Goal: Find specific page/section: Find specific page/section

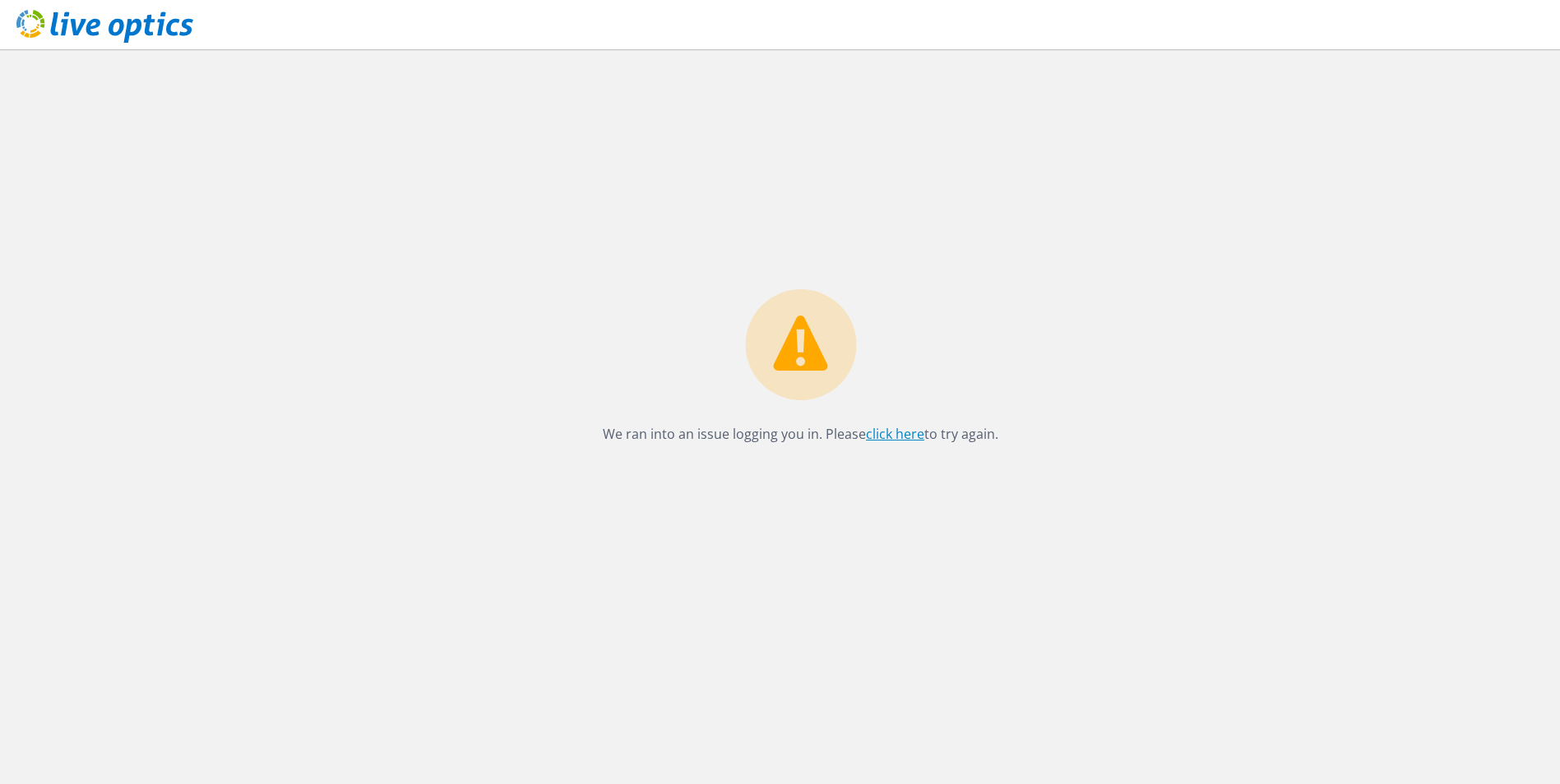
click at [896, 433] on link "click here" at bounding box center [895, 433] width 58 height 18
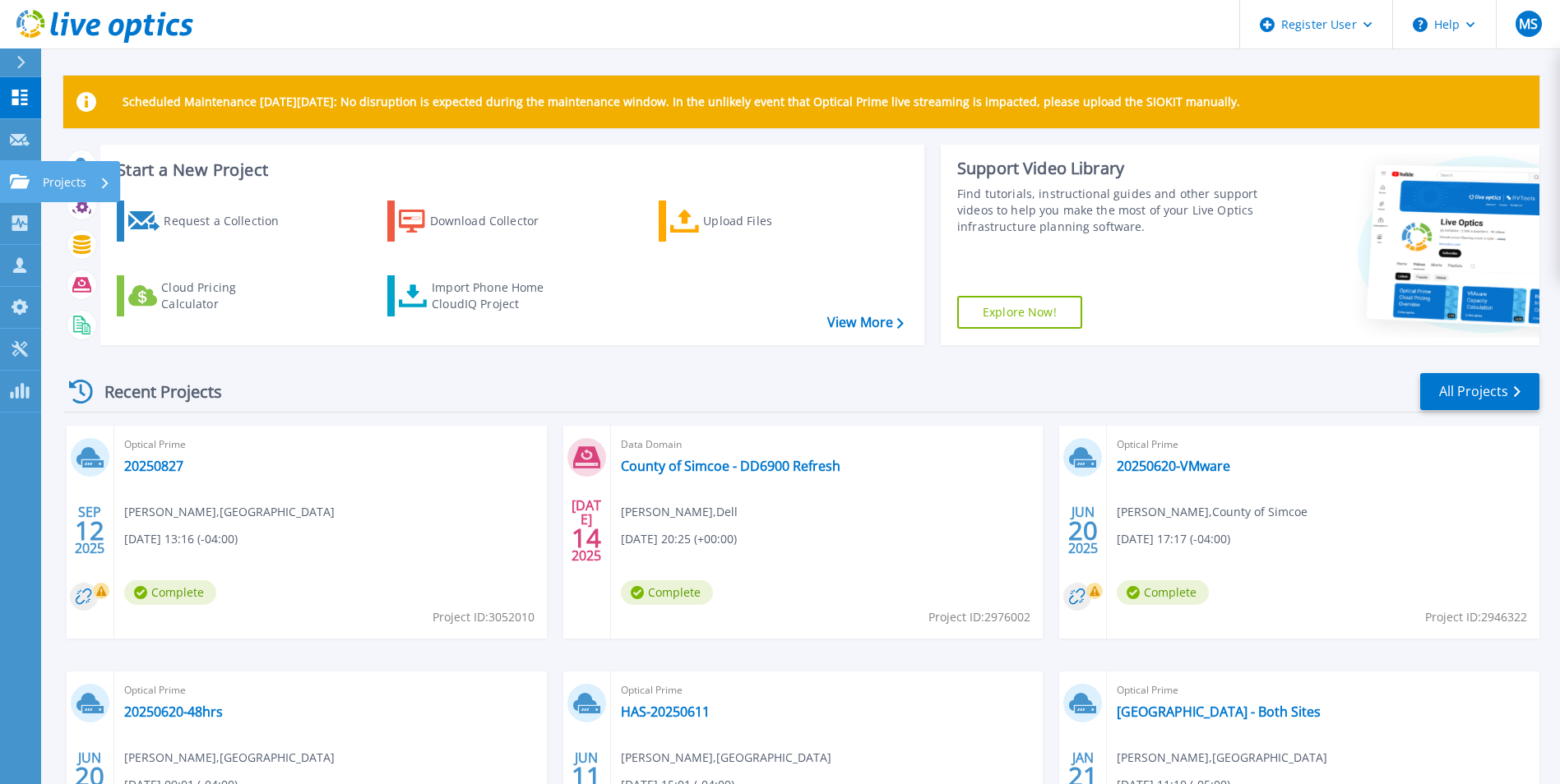
click at [99, 185] on div "Projects" at bounding box center [77, 182] width 68 height 43
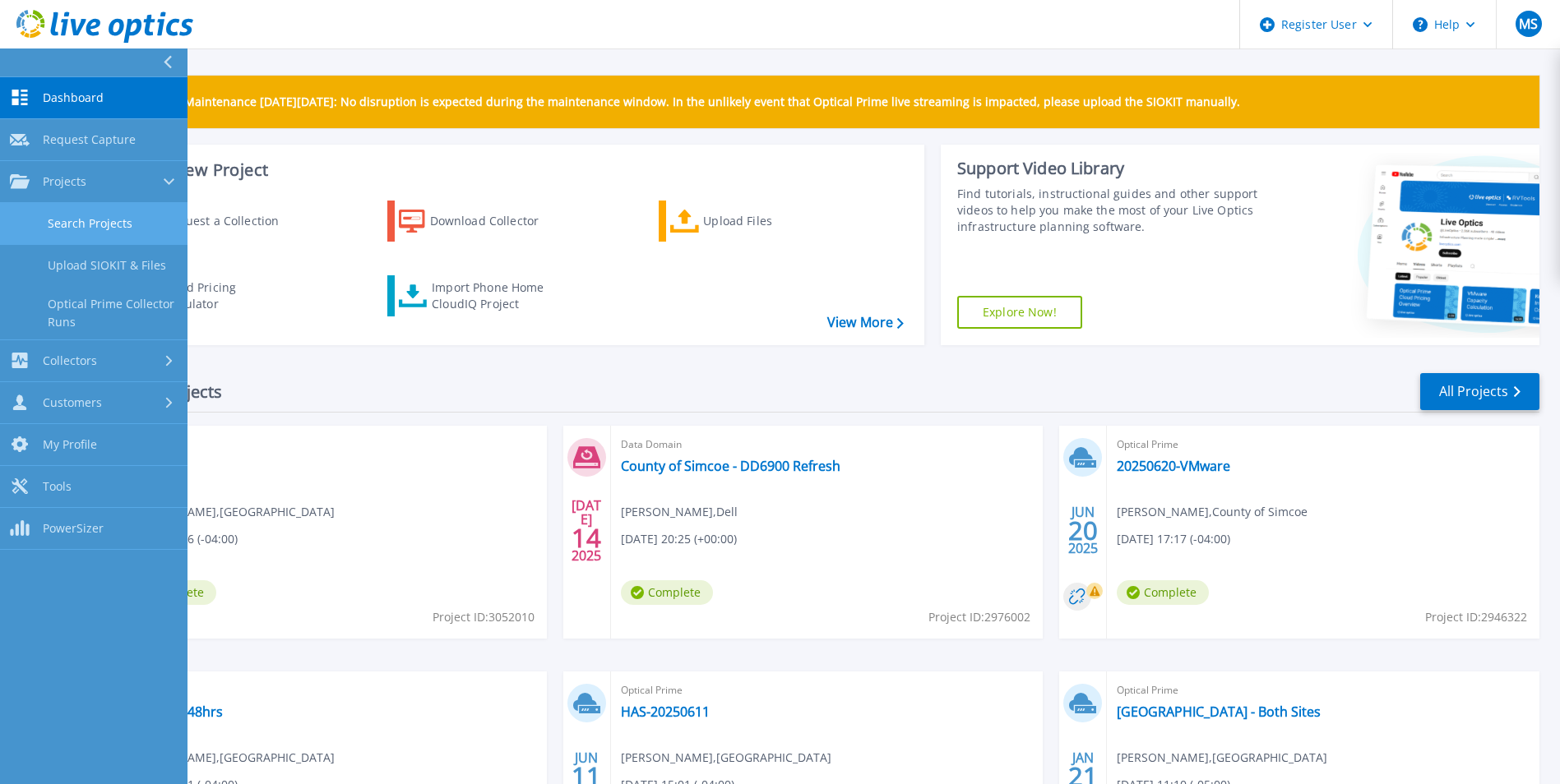
click at [104, 221] on link "Search Projects" at bounding box center [93, 224] width 188 height 42
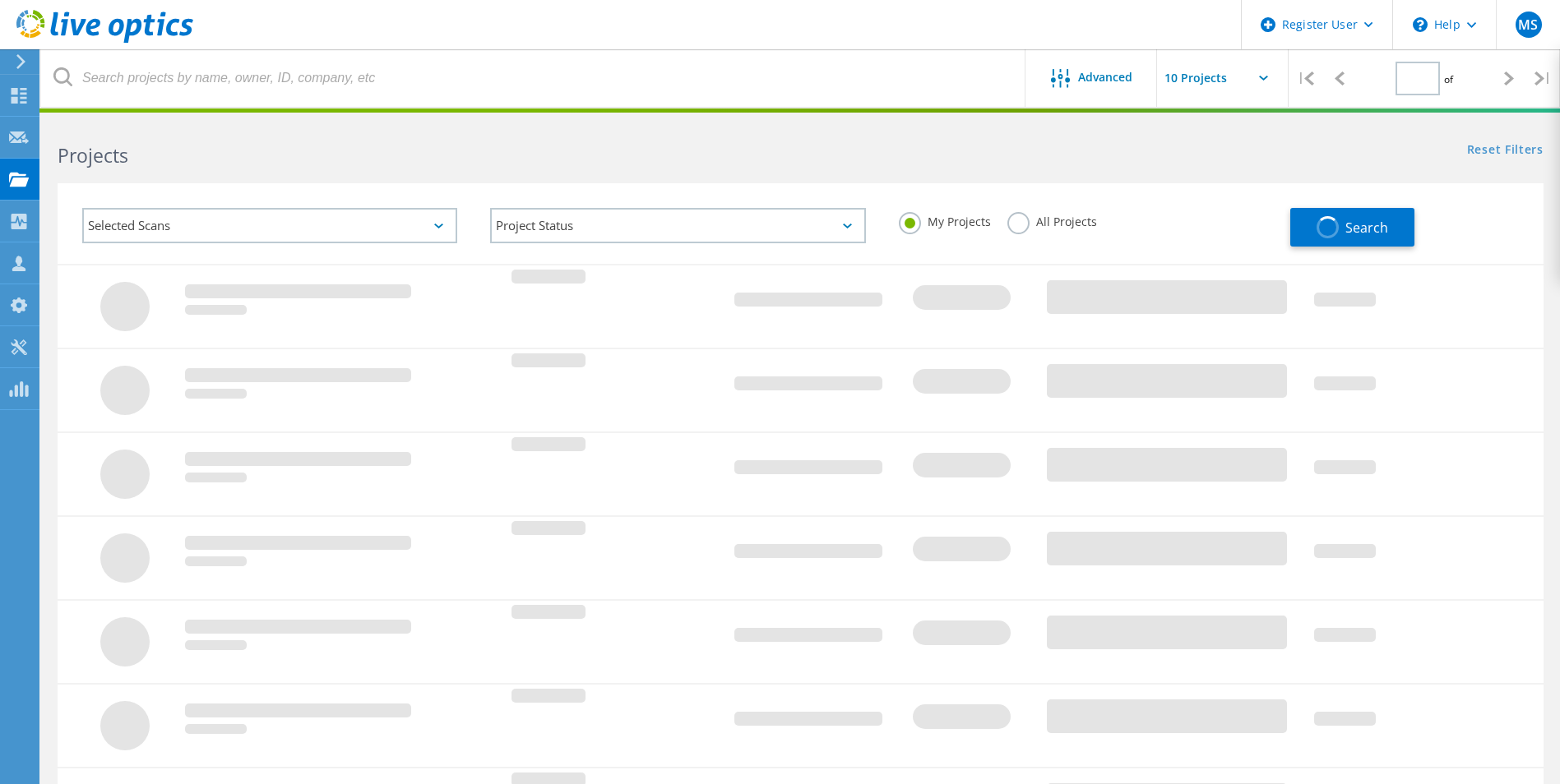
type input "1"
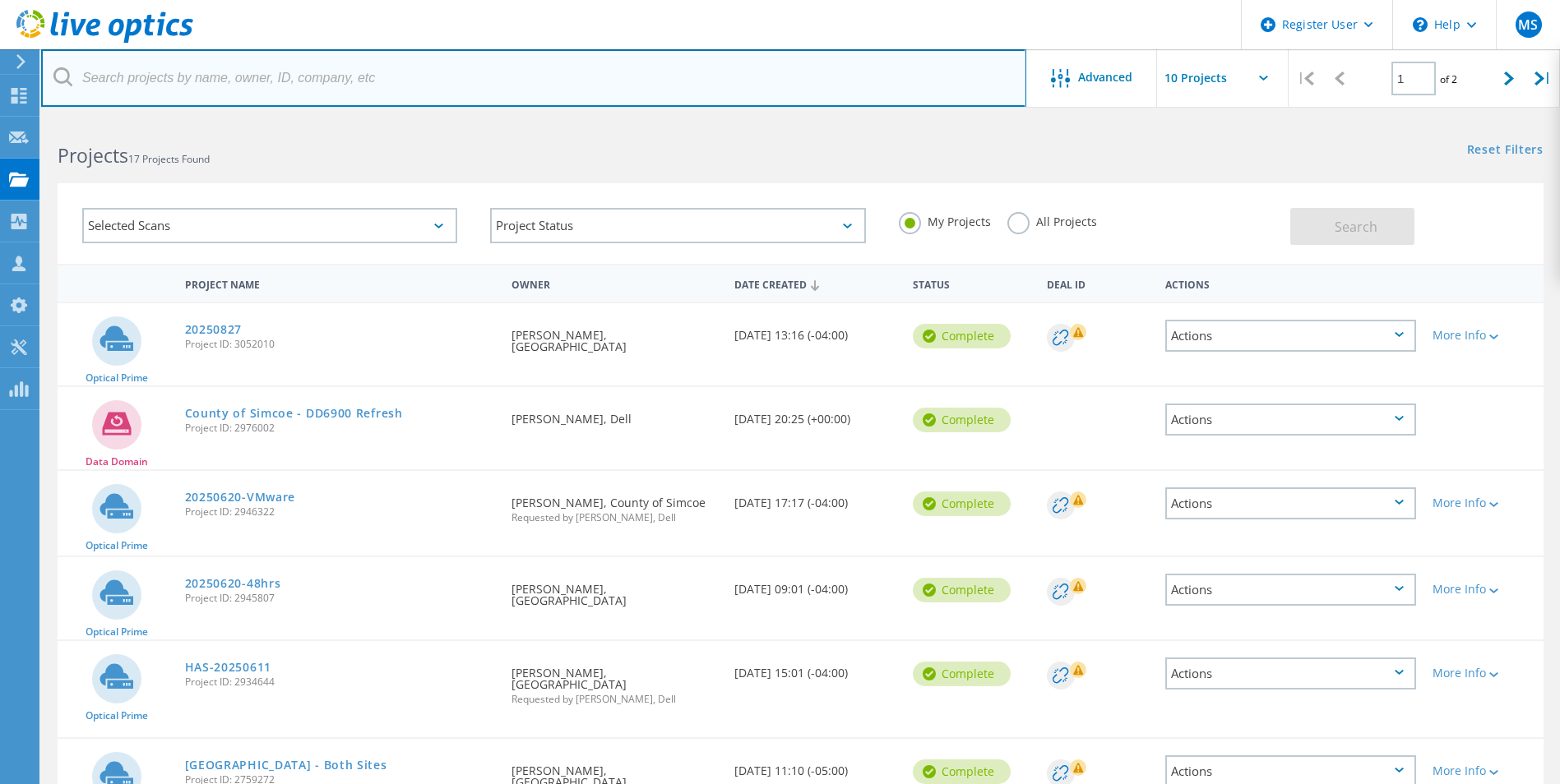
click at [165, 82] on input "text" at bounding box center [534, 78] width 985 height 57
type input "J"
paste input "[PERSON_NAME][EMAIL_ADDRESS][DOMAIN_NAME]"
type input "[PERSON_NAME][EMAIL_ADDRESS][DOMAIN_NAME]"
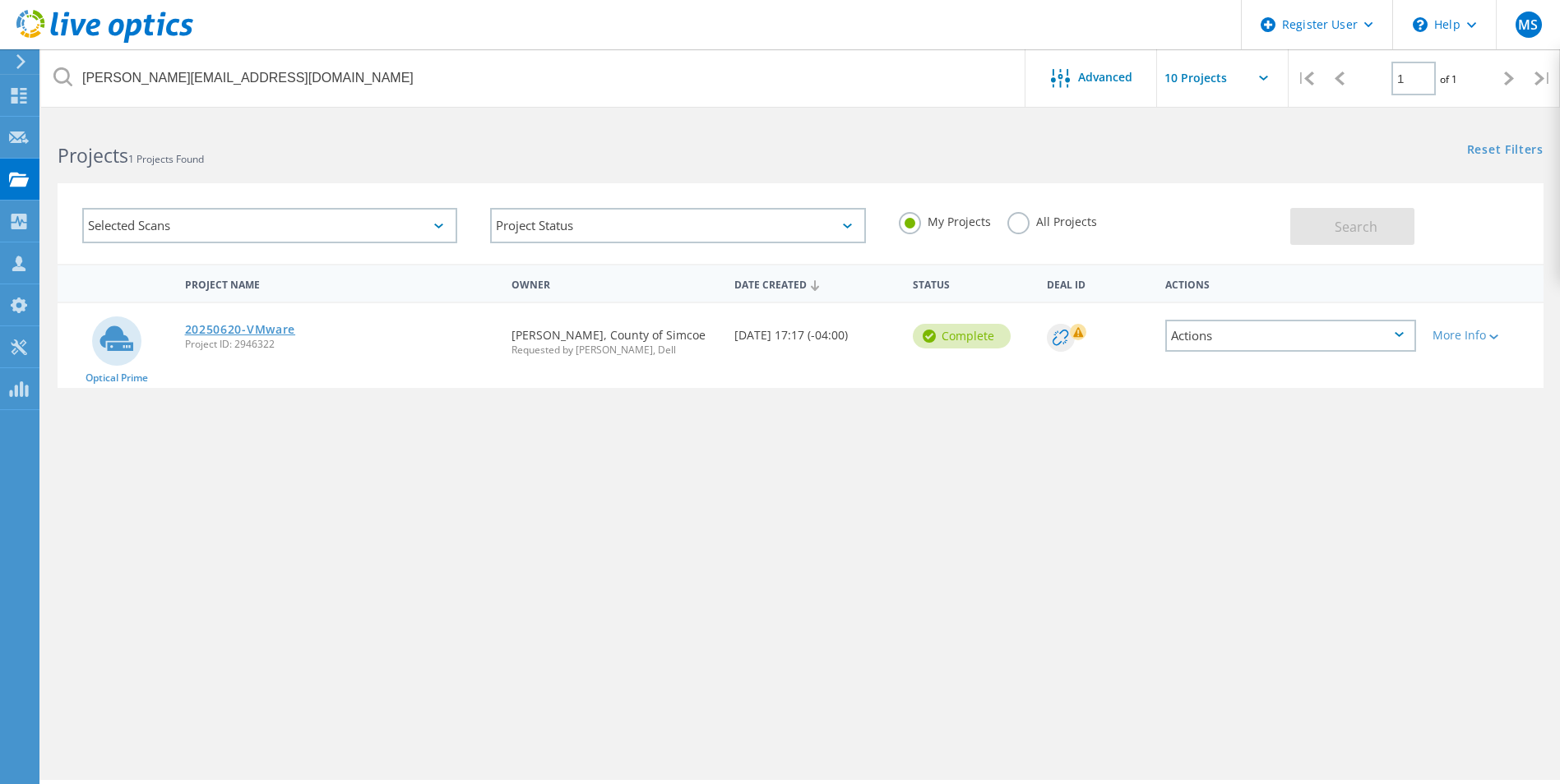
click at [252, 325] on link "20250620-VMware" at bounding box center [241, 329] width 111 height 11
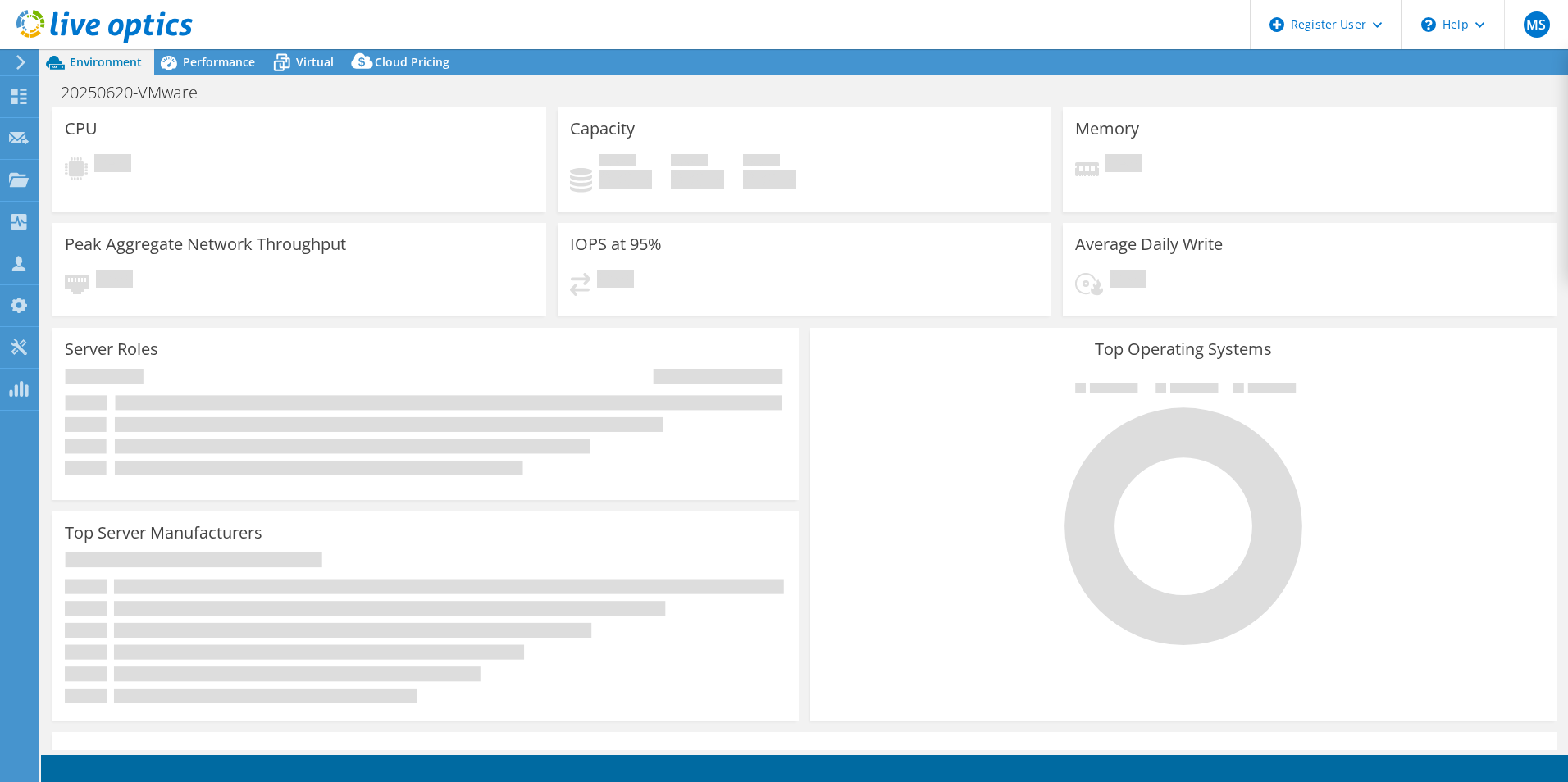
select select "USD"
select select "[GEOGRAPHIC_DATA]"
select select "CAD"
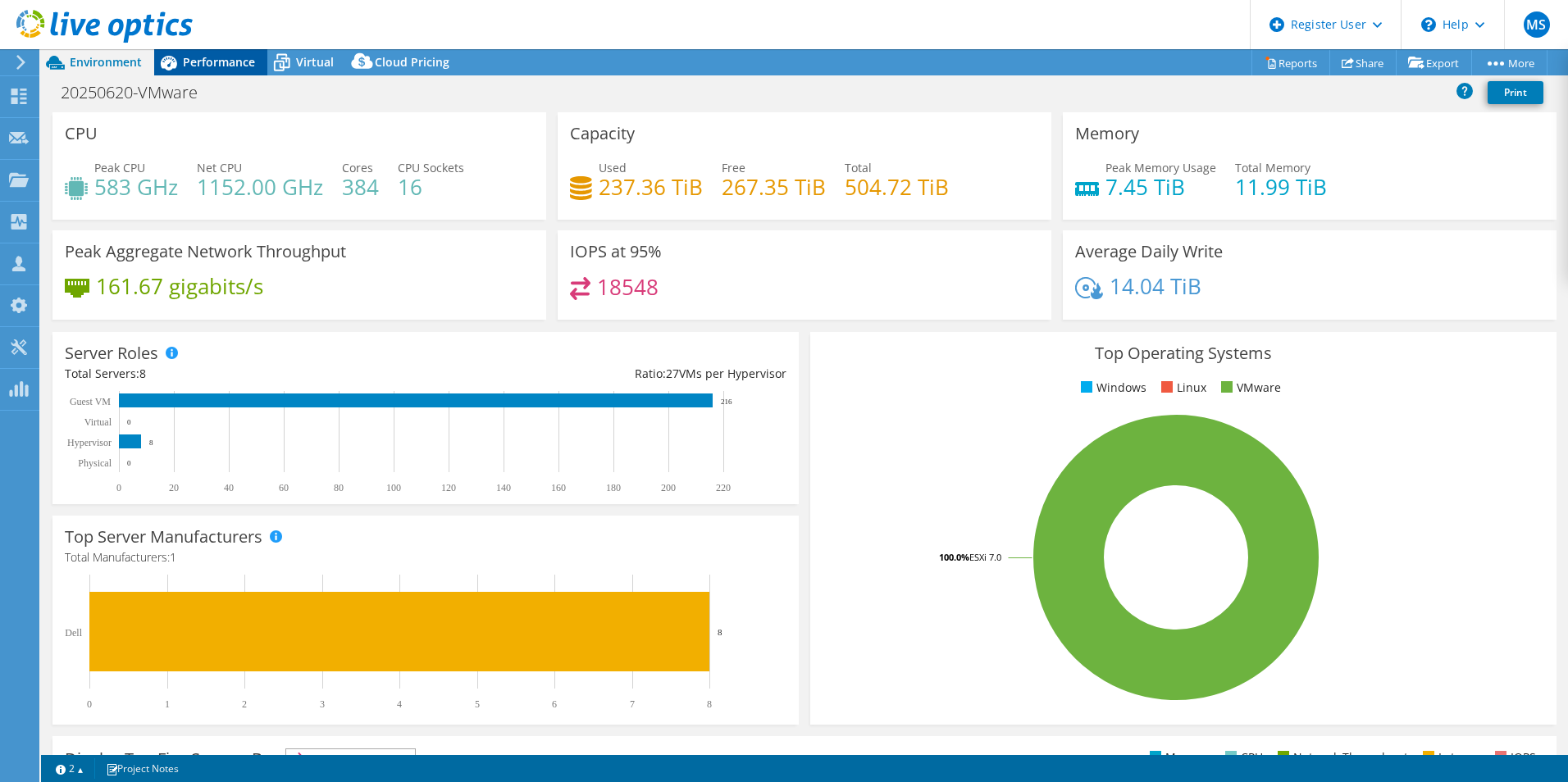
click at [214, 65] on span "Performance" at bounding box center [219, 62] width 72 height 16
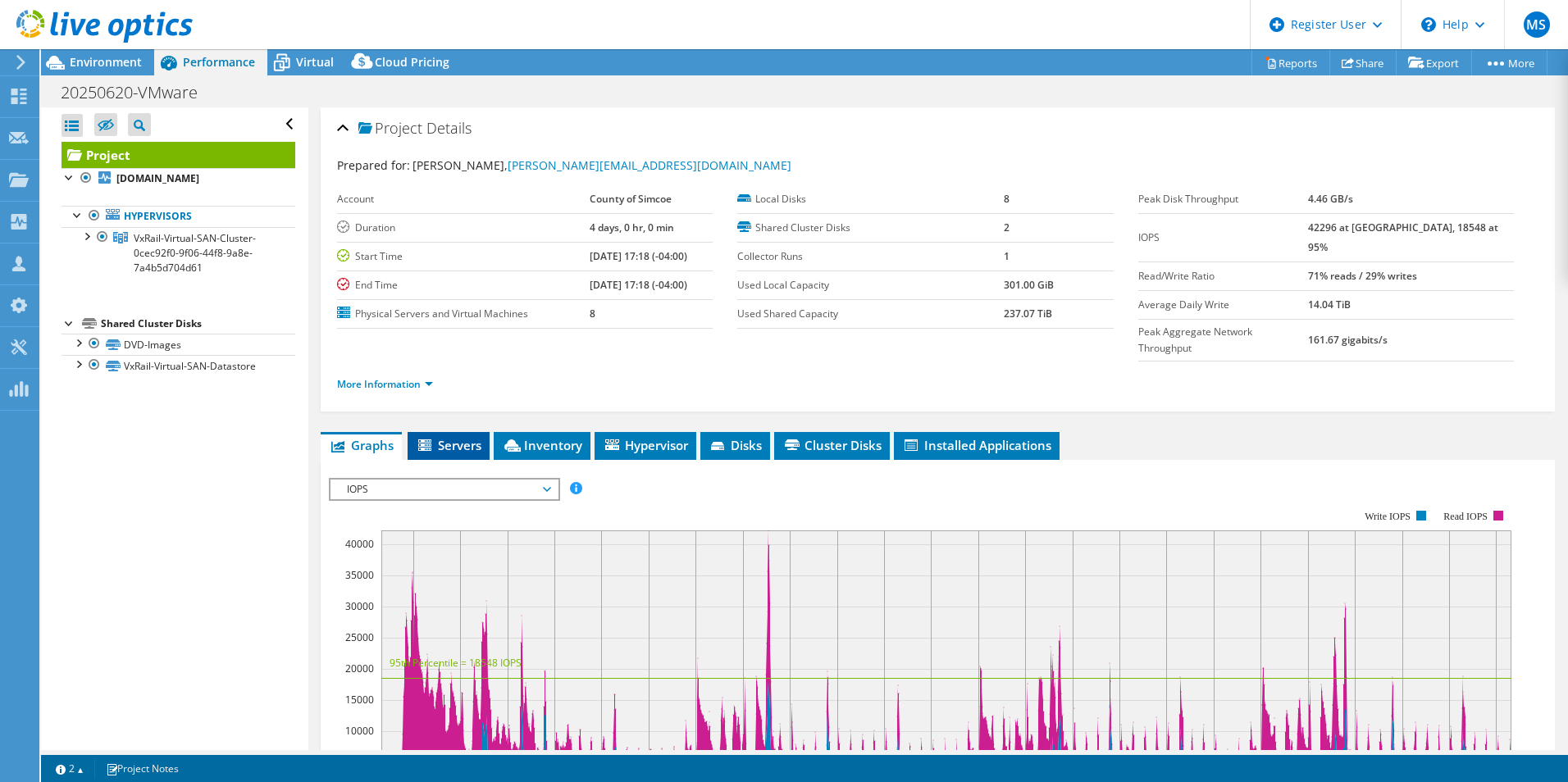
click at [482, 437] on span "Servers" at bounding box center [448, 445] width 66 height 17
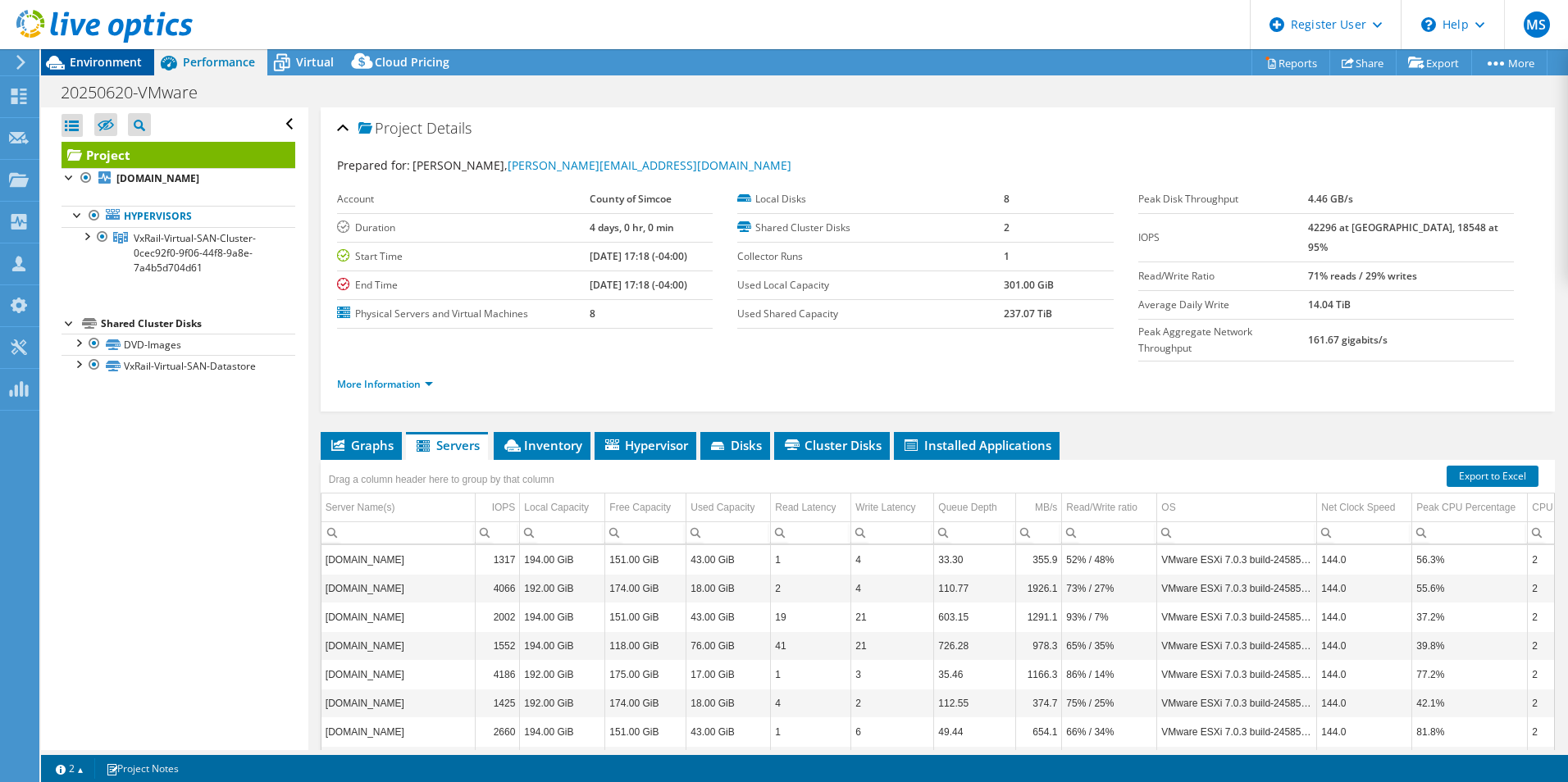
click at [108, 62] on span "Environment" at bounding box center [105, 62] width 72 height 16
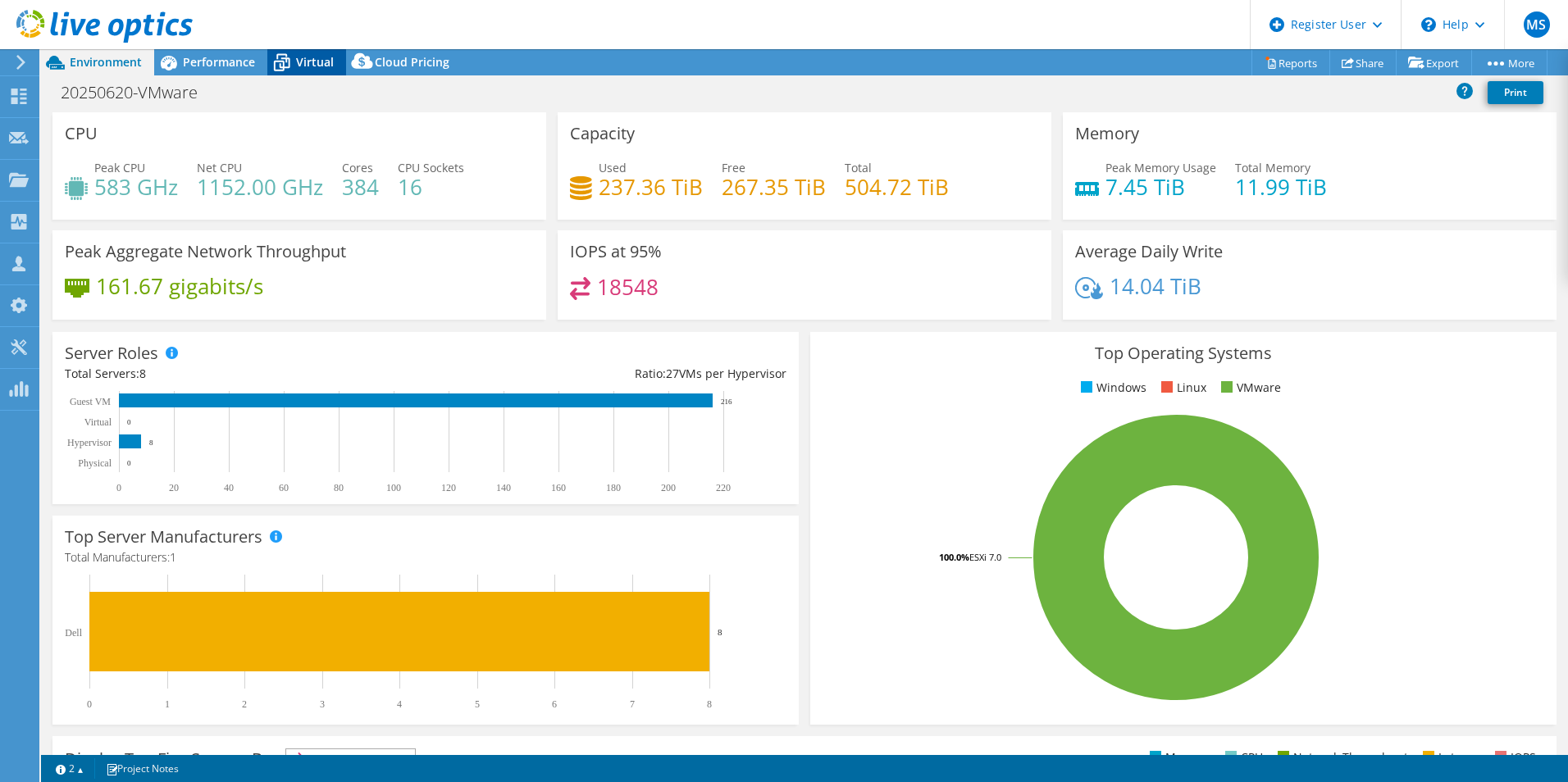
click at [310, 60] on span "Virtual" at bounding box center [315, 62] width 38 height 16
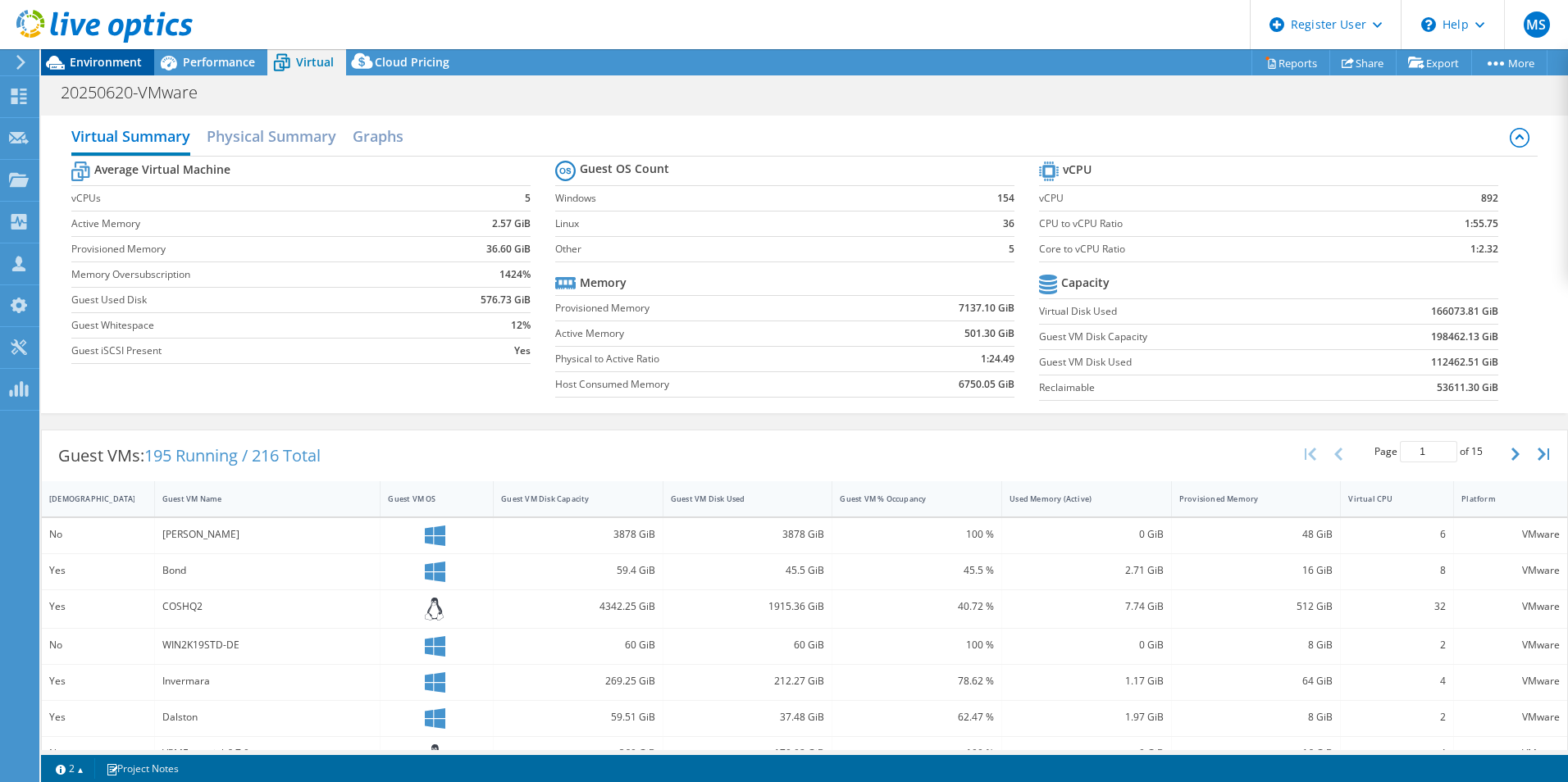
click at [104, 59] on span "Environment" at bounding box center [105, 62] width 72 height 16
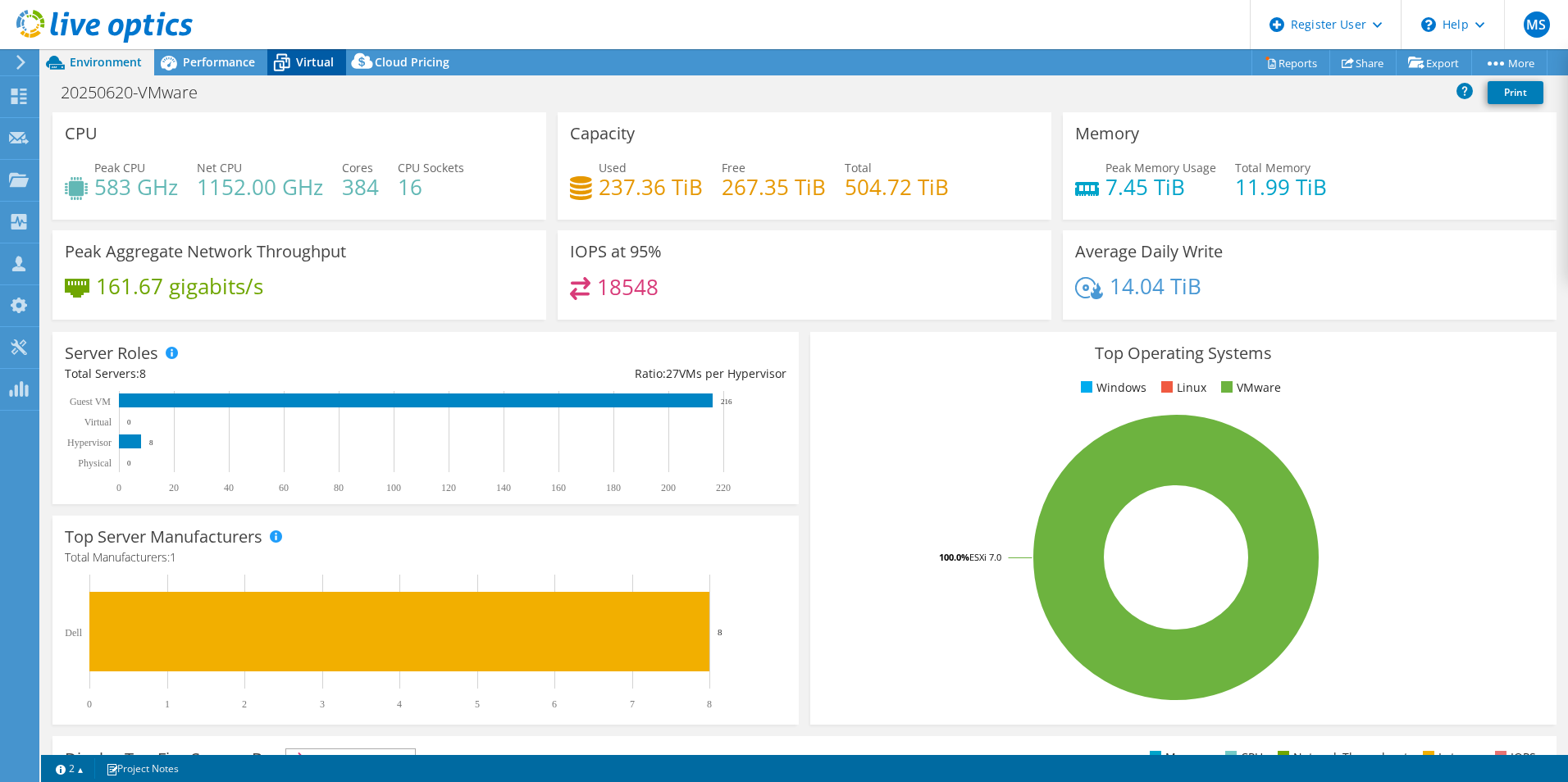
click at [298, 62] on span "Virtual" at bounding box center [315, 62] width 38 height 16
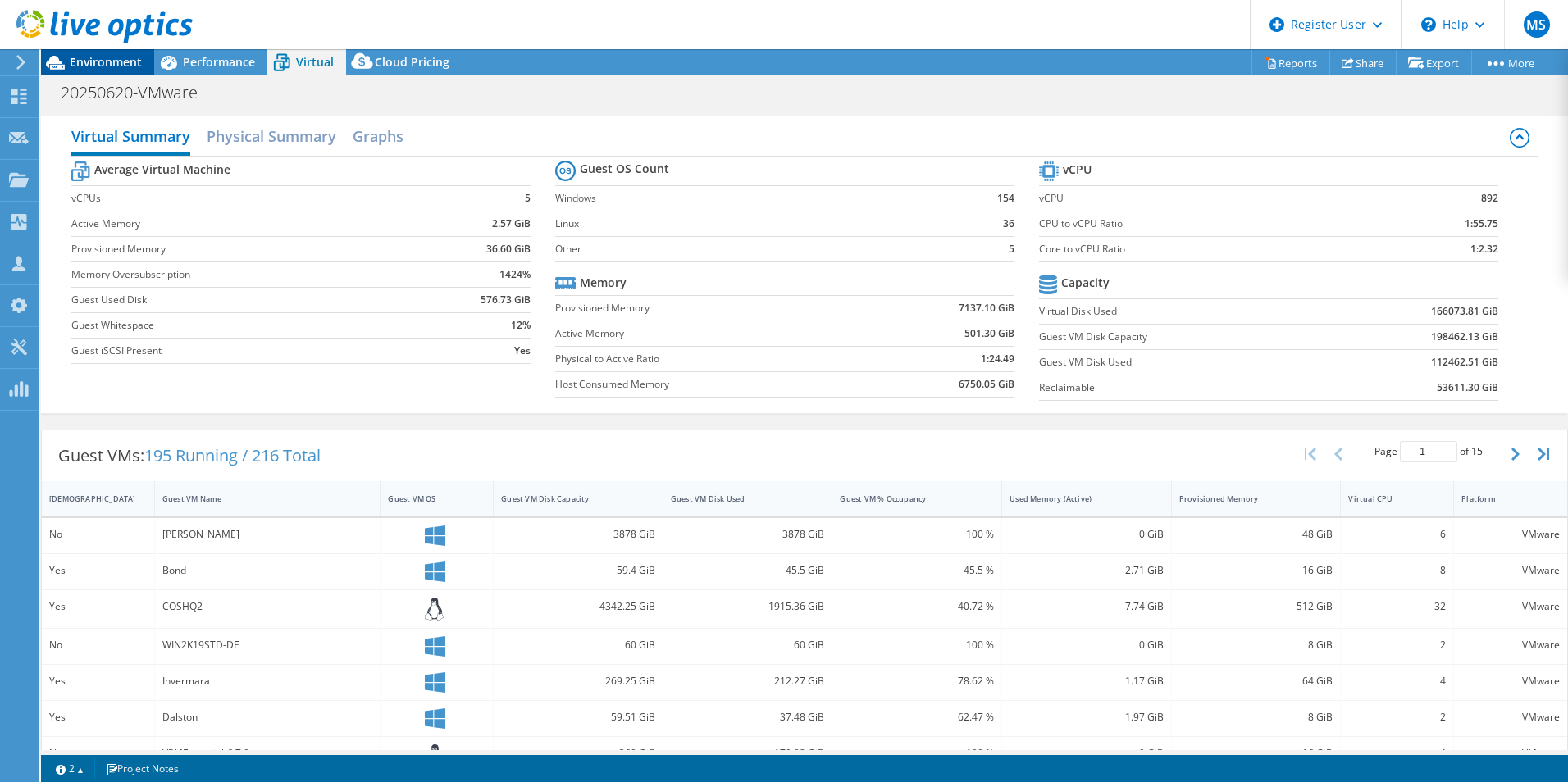
click at [105, 66] on span "Environment" at bounding box center [105, 62] width 72 height 16
